Goal: Find specific page/section: Find specific page/section

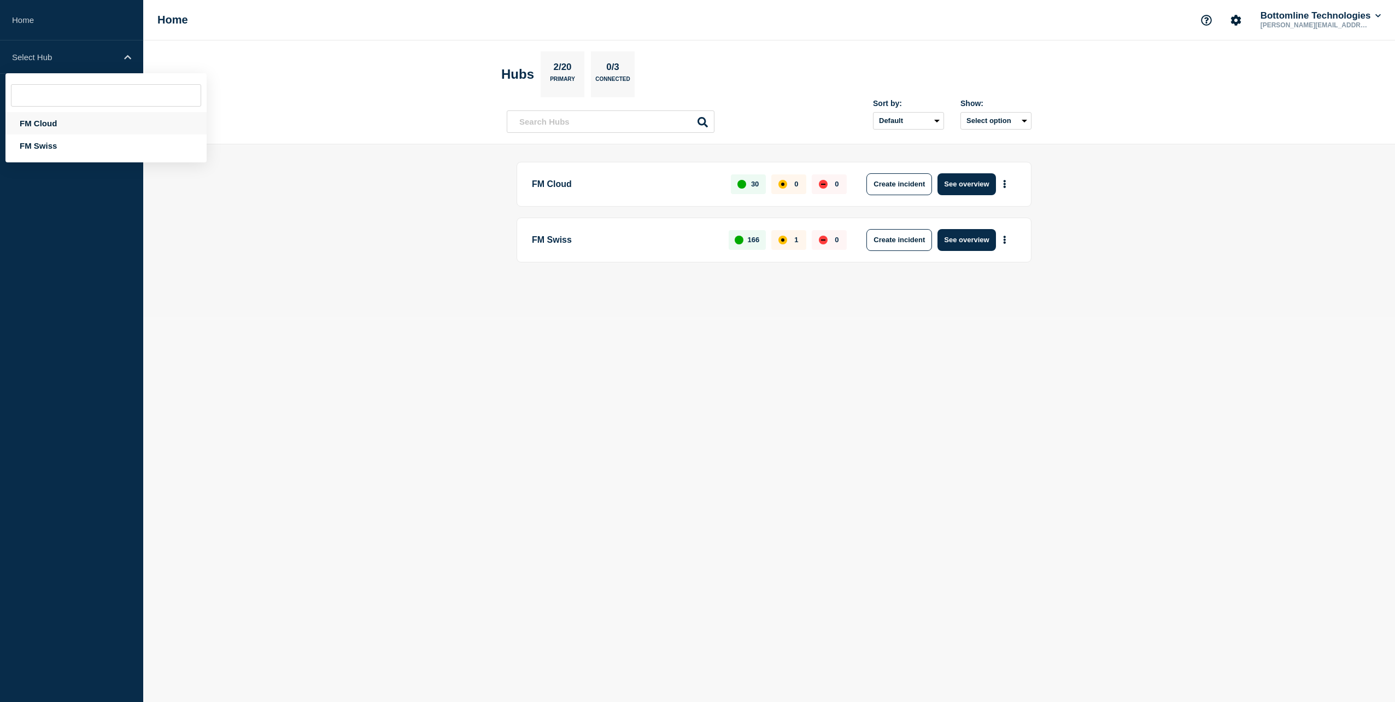
click at [40, 117] on div "FM Cloud" at bounding box center [105, 123] width 201 height 22
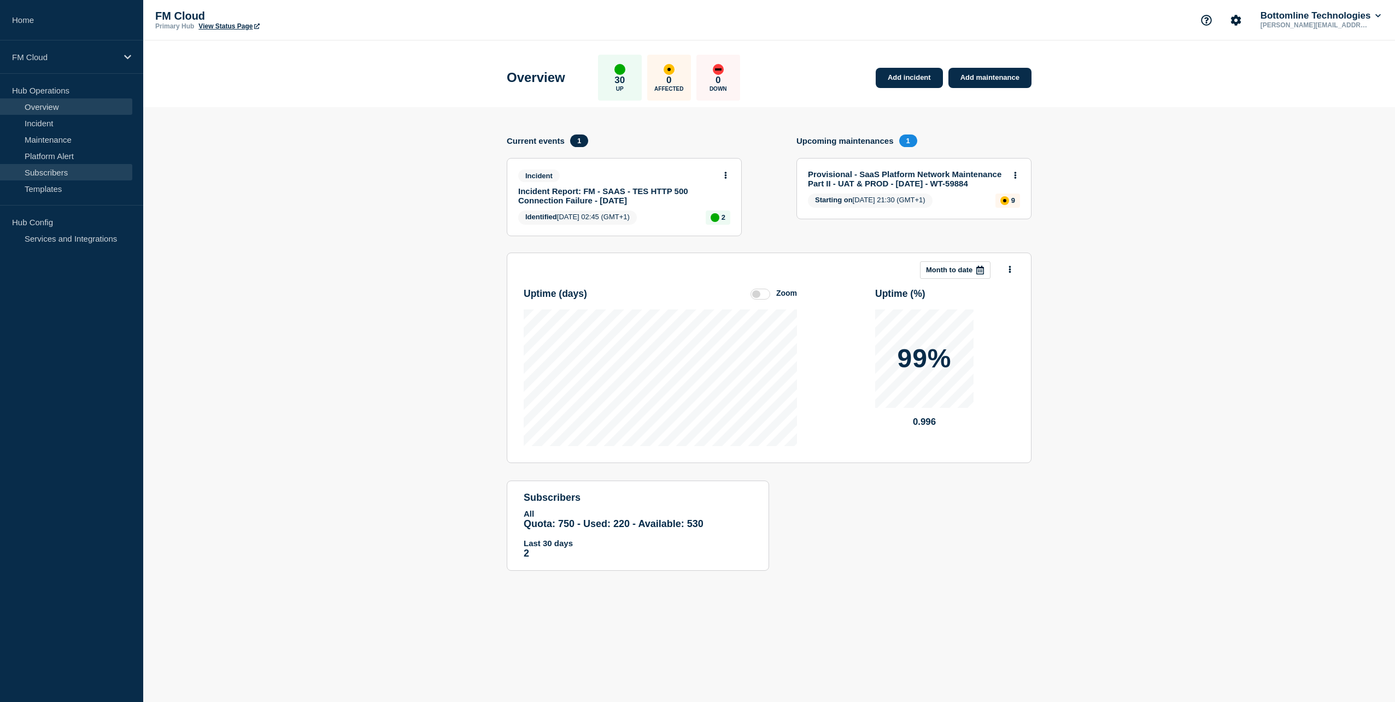
click at [52, 171] on link "Subscribers" at bounding box center [66, 172] width 132 height 16
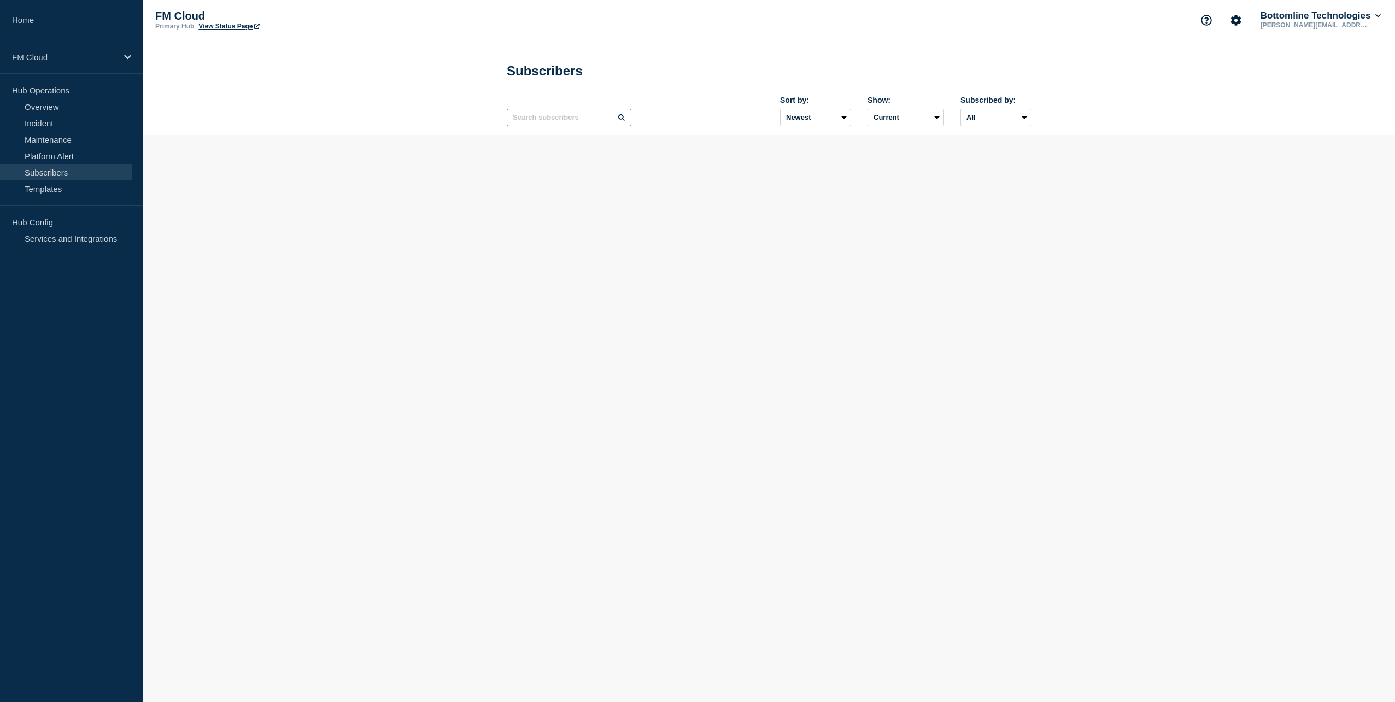
click at [571, 118] on input "text" at bounding box center [569, 117] width 125 height 17
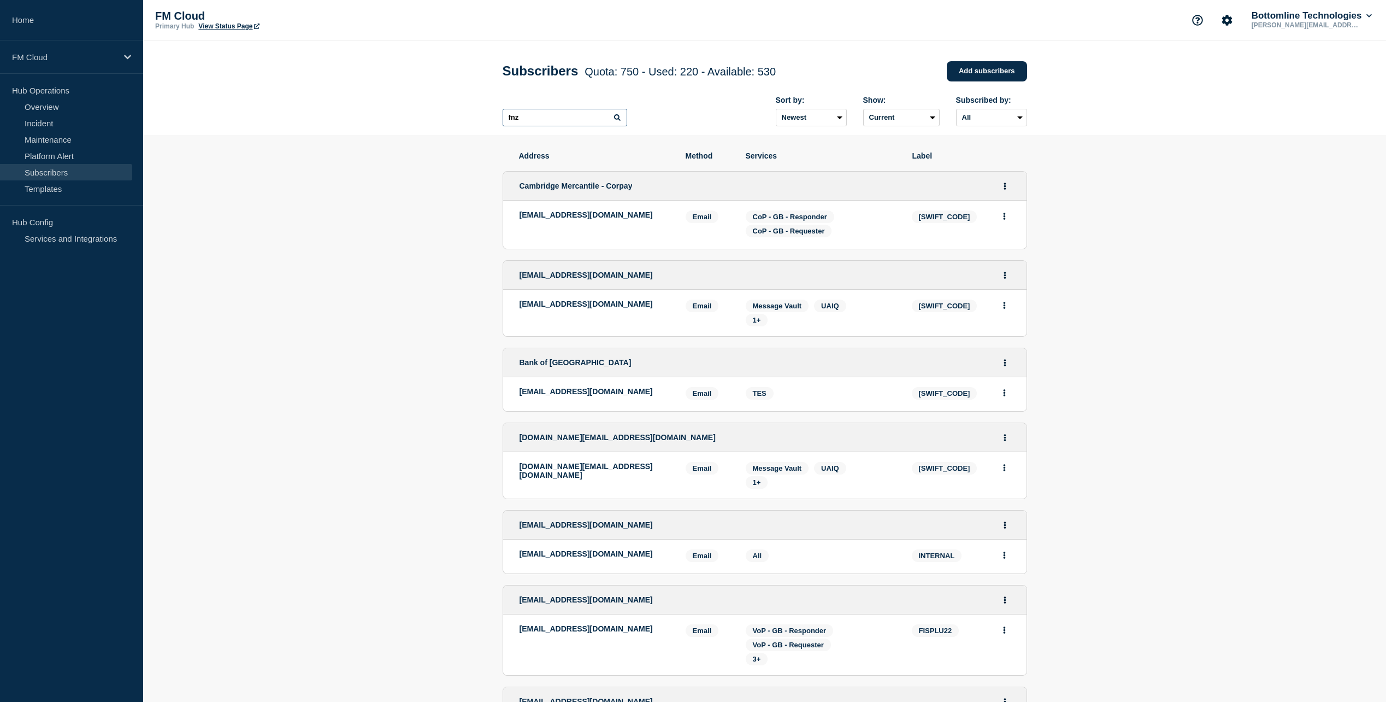
drag, startPoint x: 532, startPoint y: 119, endPoint x: 422, endPoint y: 106, distance: 110.6
click at [451, 111] on header "Subscribers Quota: 750 - Used: 220 - Available: 530 Quota Used Available 750 22…" at bounding box center [764, 87] width 1243 height 95
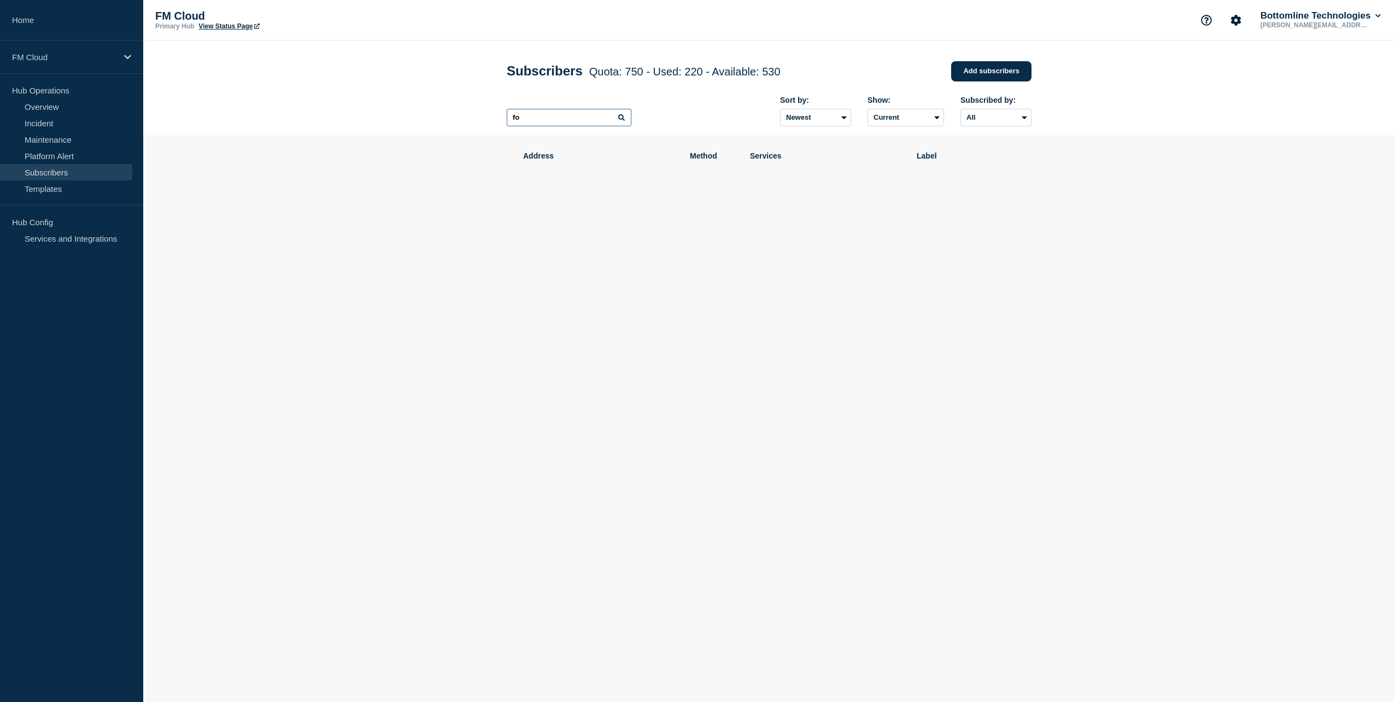
type input "f"
click at [43, 54] on p "FM Cloud" at bounding box center [64, 56] width 105 height 9
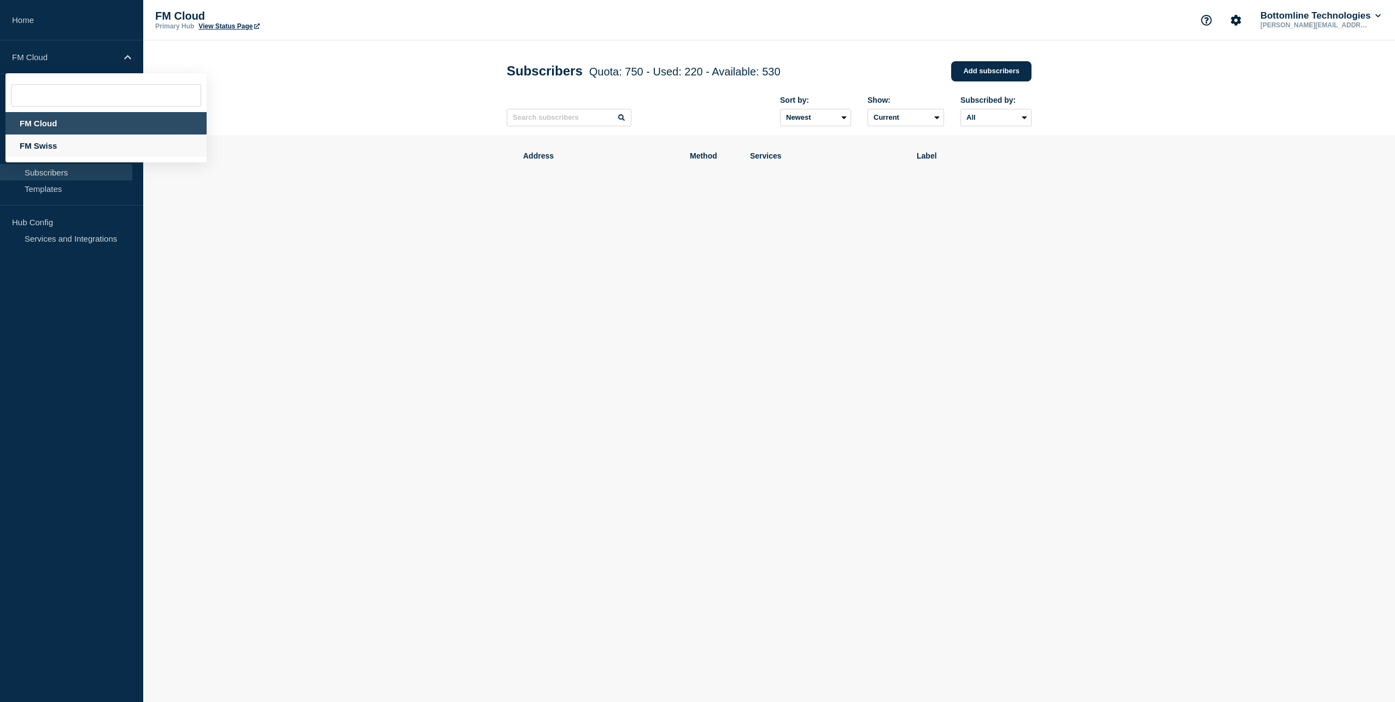
click at [58, 145] on div "FM Swiss" at bounding box center [105, 145] width 201 height 22
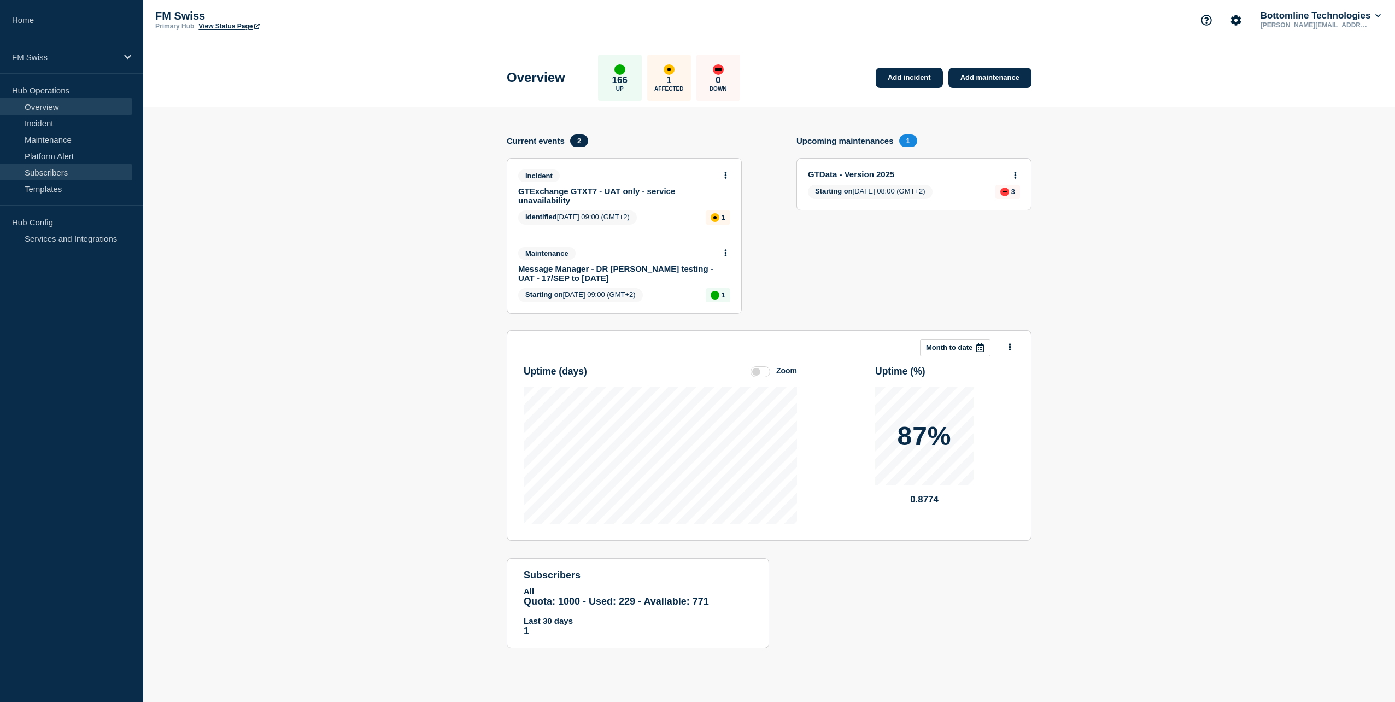
click at [48, 172] on link "Subscribers" at bounding box center [66, 172] width 132 height 16
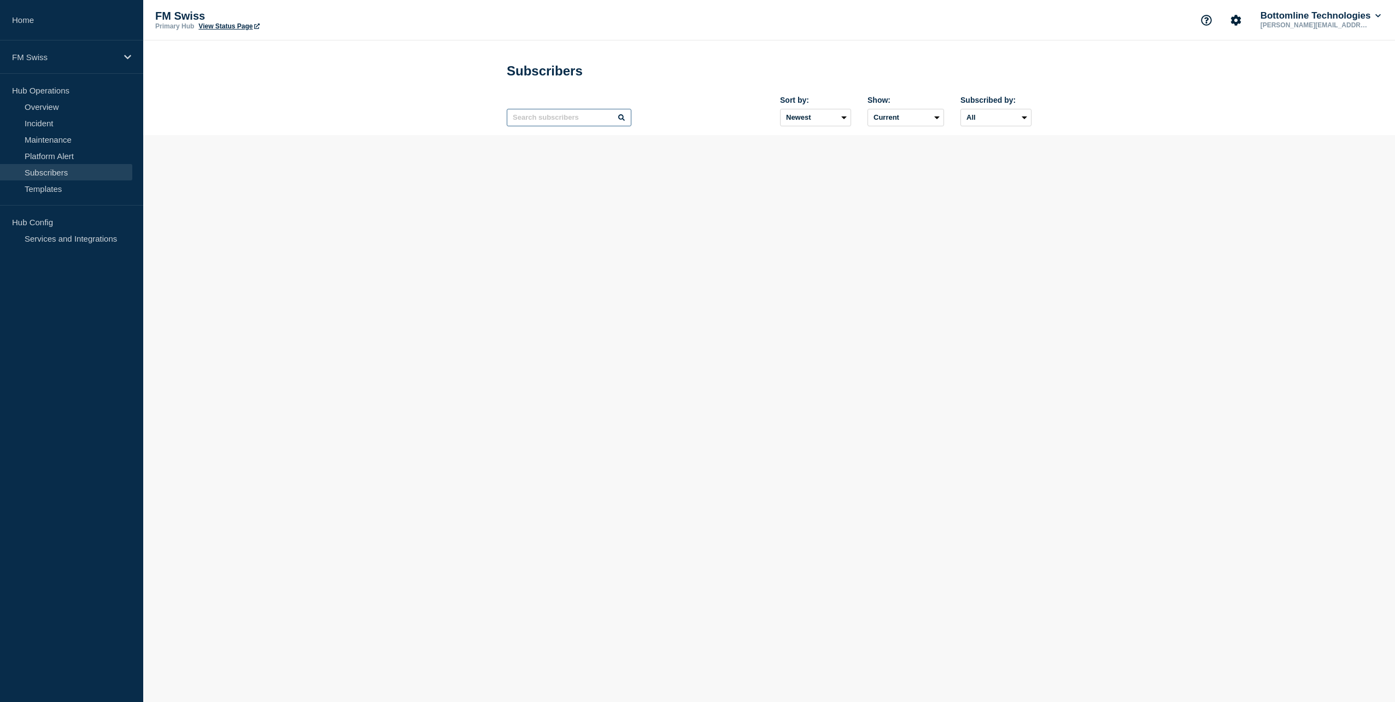
click at [561, 120] on input "text" at bounding box center [569, 117] width 125 height 17
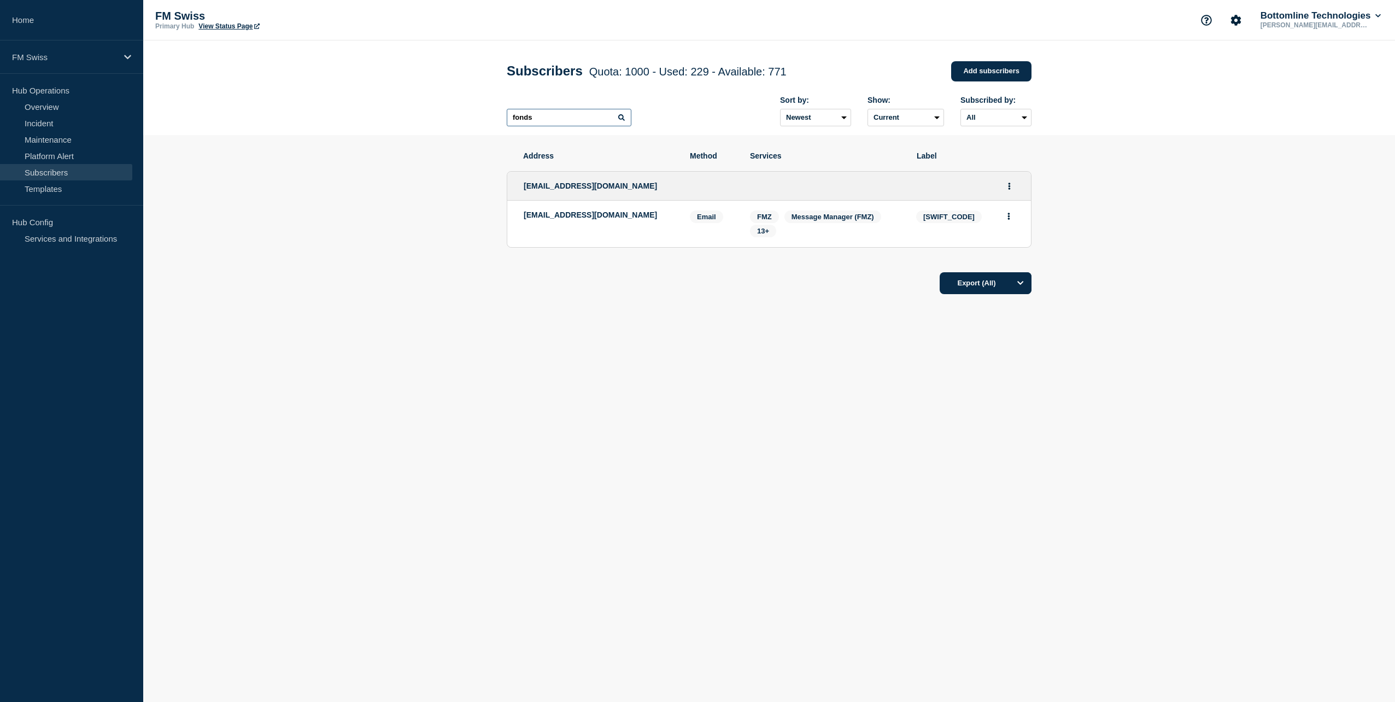
type input "fonds"
